Goal: Task Accomplishment & Management: Manage account settings

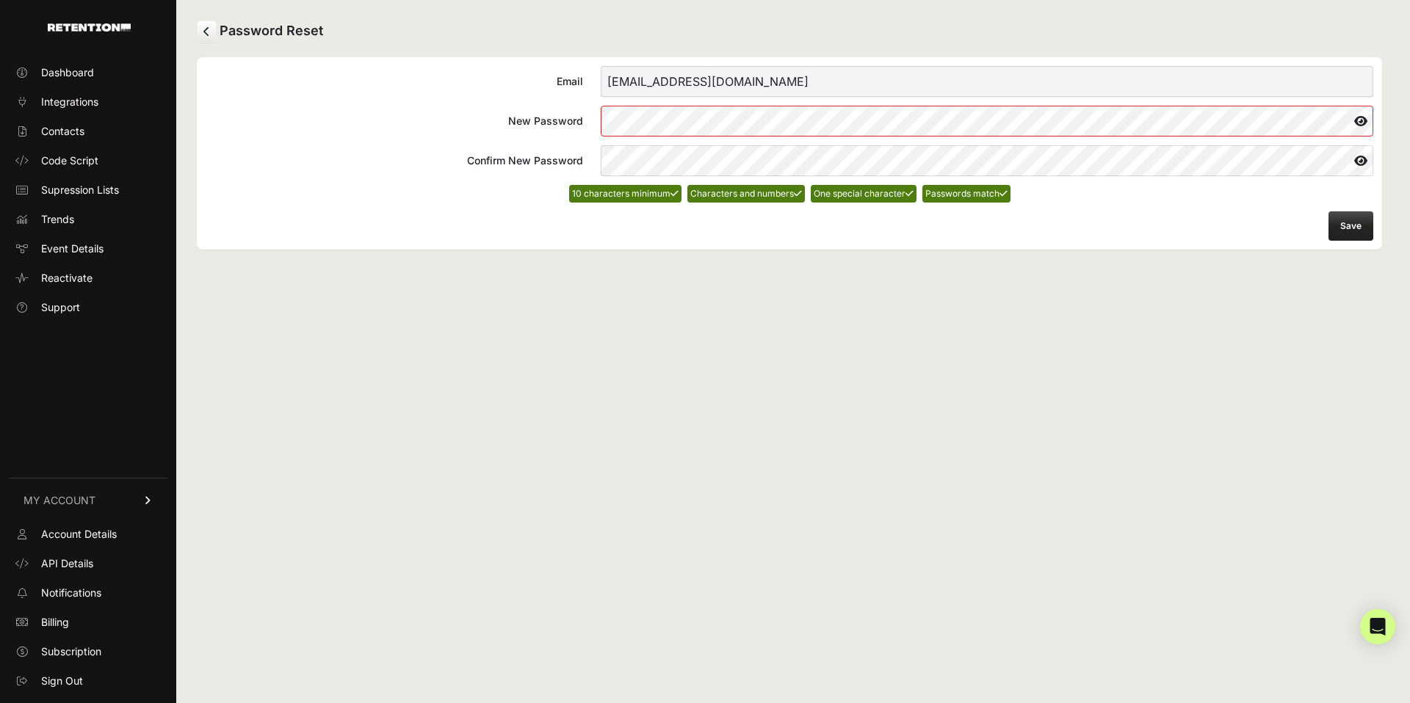
click at [966, 322] on div "Password Reset Email [EMAIL_ADDRESS][DOMAIN_NAME] New Password Confirm New Pass…" at bounding box center [789, 351] width 1226 height 703
click at [1355, 223] on button "Save" at bounding box center [1350, 225] width 45 height 29
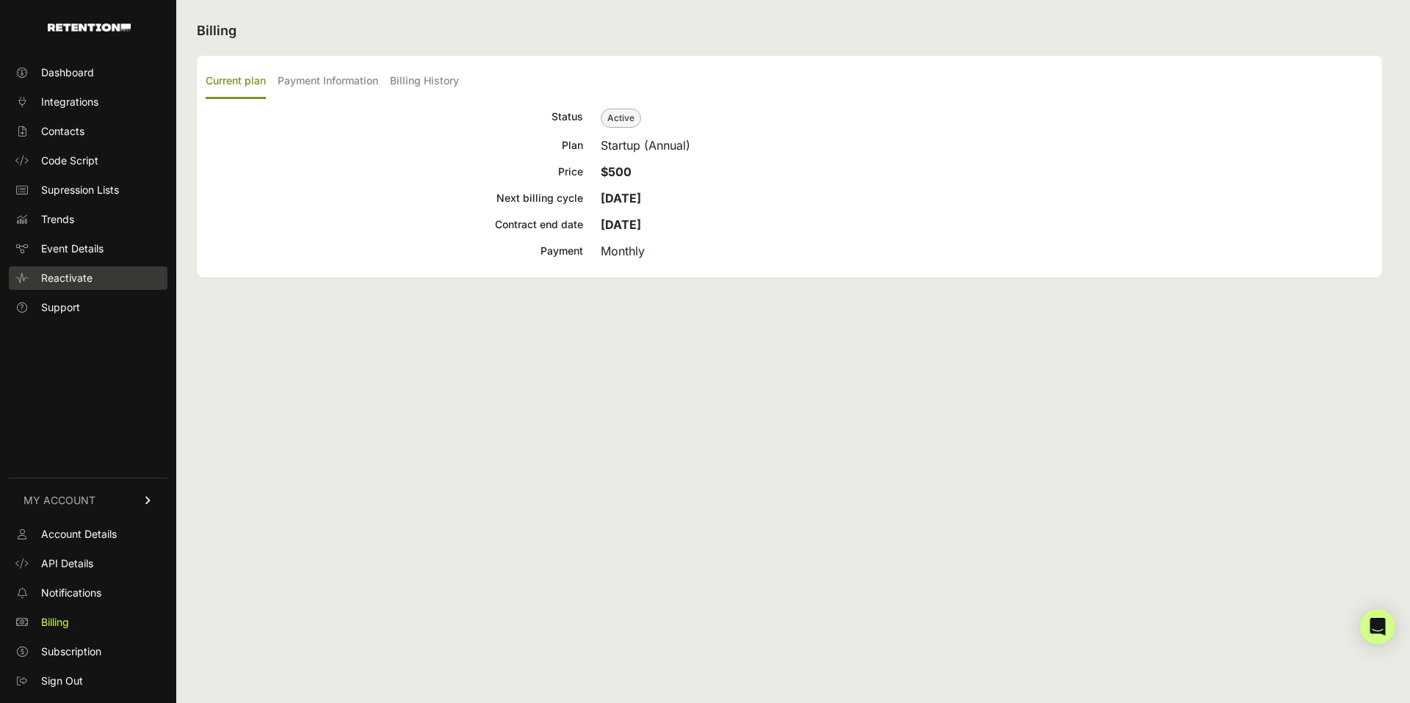
click at [79, 278] on span "Reactivate" at bounding box center [66, 278] width 51 height 15
